Goal: Navigation & Orientation: Find specific page/section

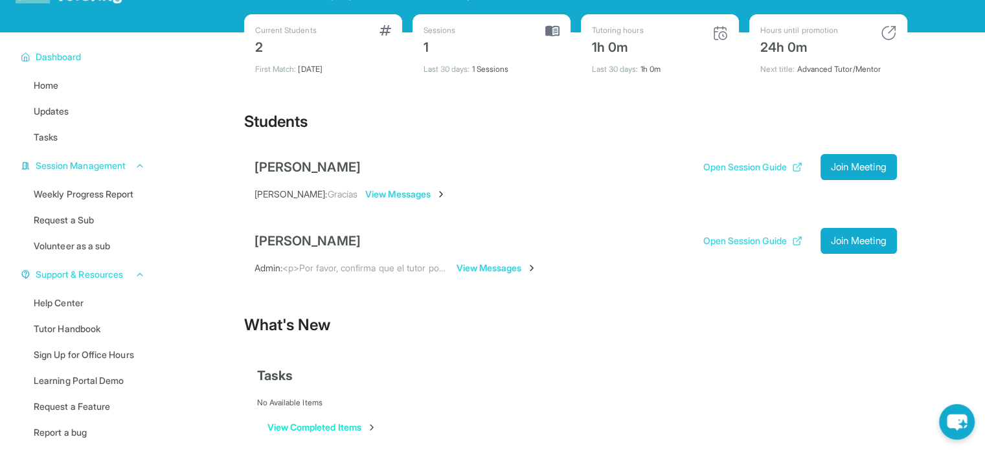
scroll to position [109, 0]
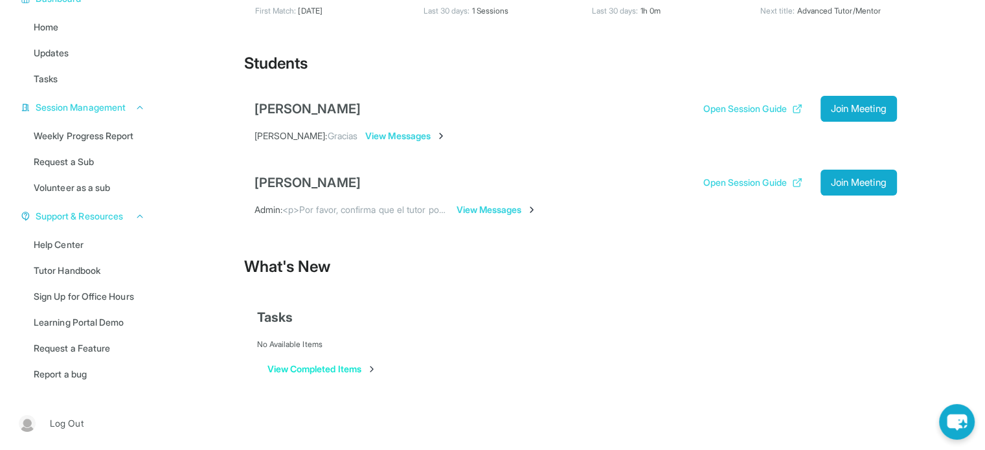
click at [307, 367] on button "View Completed Items" at bounding box center [321, 369] width 109 height 13
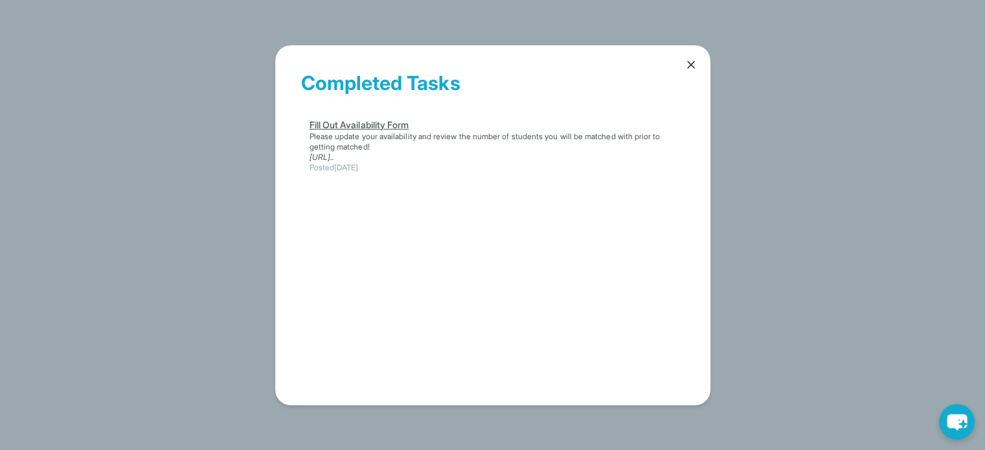
click at [335, 161] on link "https://step-up-availability-1086300679771.us-cent..." at bounding box center [322, 157] width 25 height 10
click at [693, 69] on icon at bounding box center [691, 64] width 13 height 13
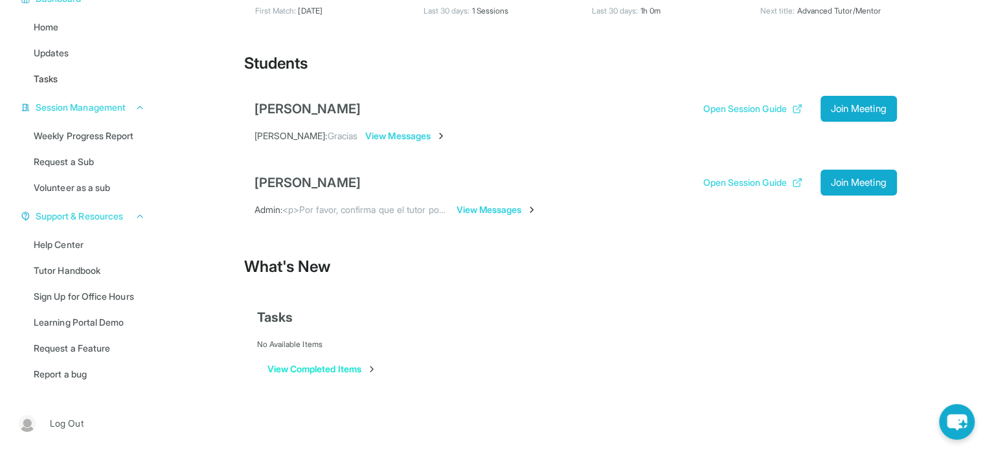
click at [52, 80] on span "Tasks" at bounding box center [46, 79] width 24 height 13
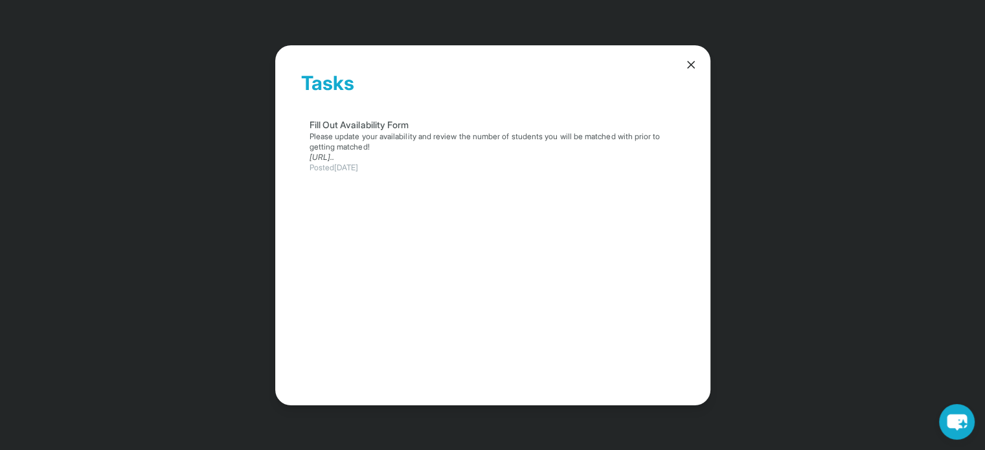
click at [691, 63] on icon at bounding box center [691, 64] width 13 height 13
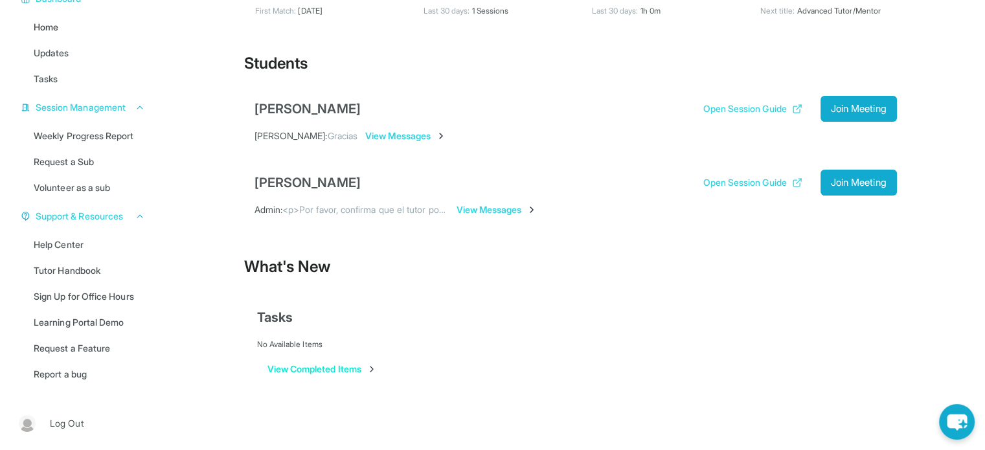
click at [54, 21] on span "Home" at bounding box center [46, 27] width 25 height 13
click at [725, 110] on button "Open Session Guide" at bounding box center [752, 108] width 99 height 13
